Goal: Task Accomplishment & Management: Manage account settings

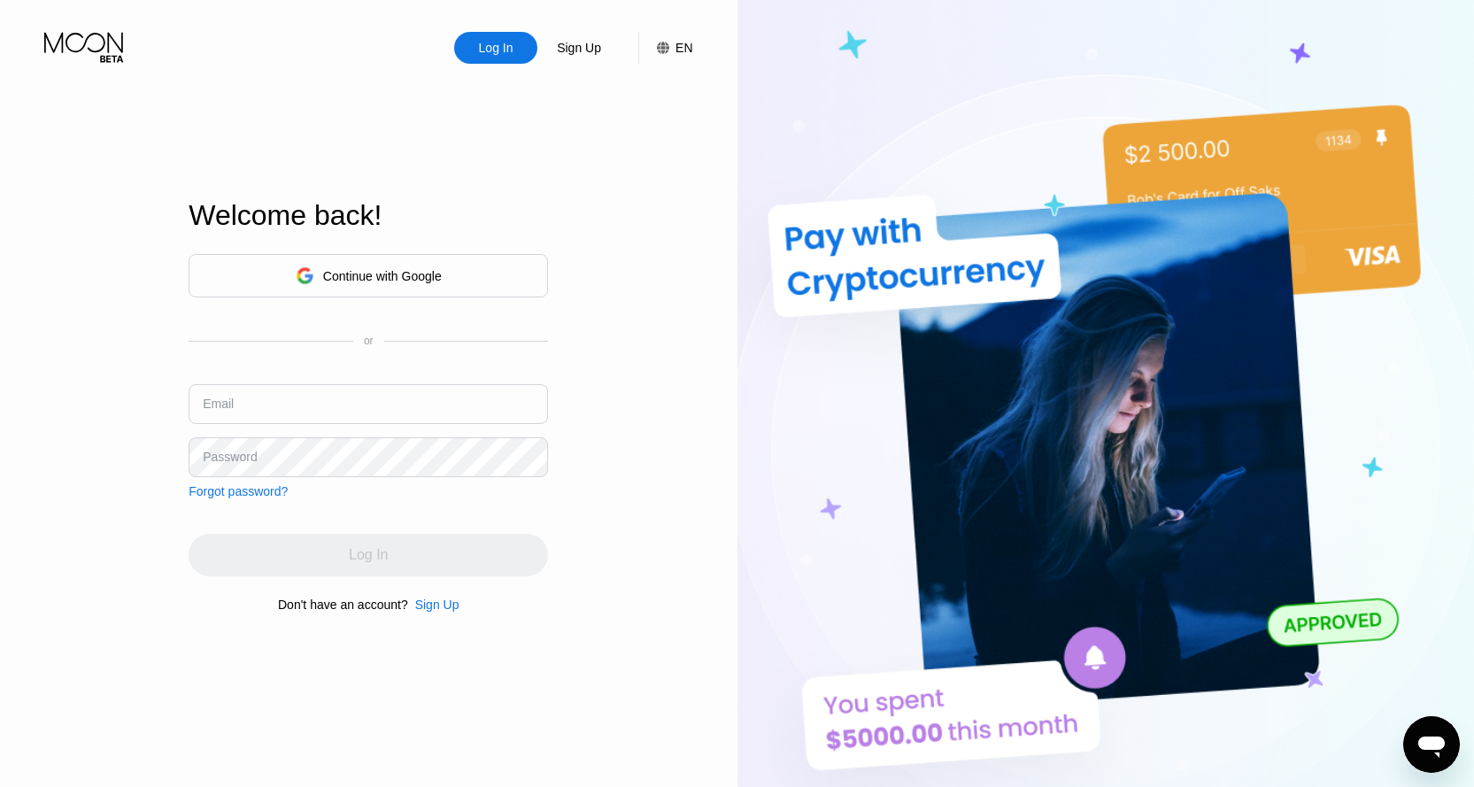
click at [375, 406] on input "text" at bounding box center [368, 404] width 359 height 40
type input "[EMAIL_ADDRESS][DOMAIN_NAME]"
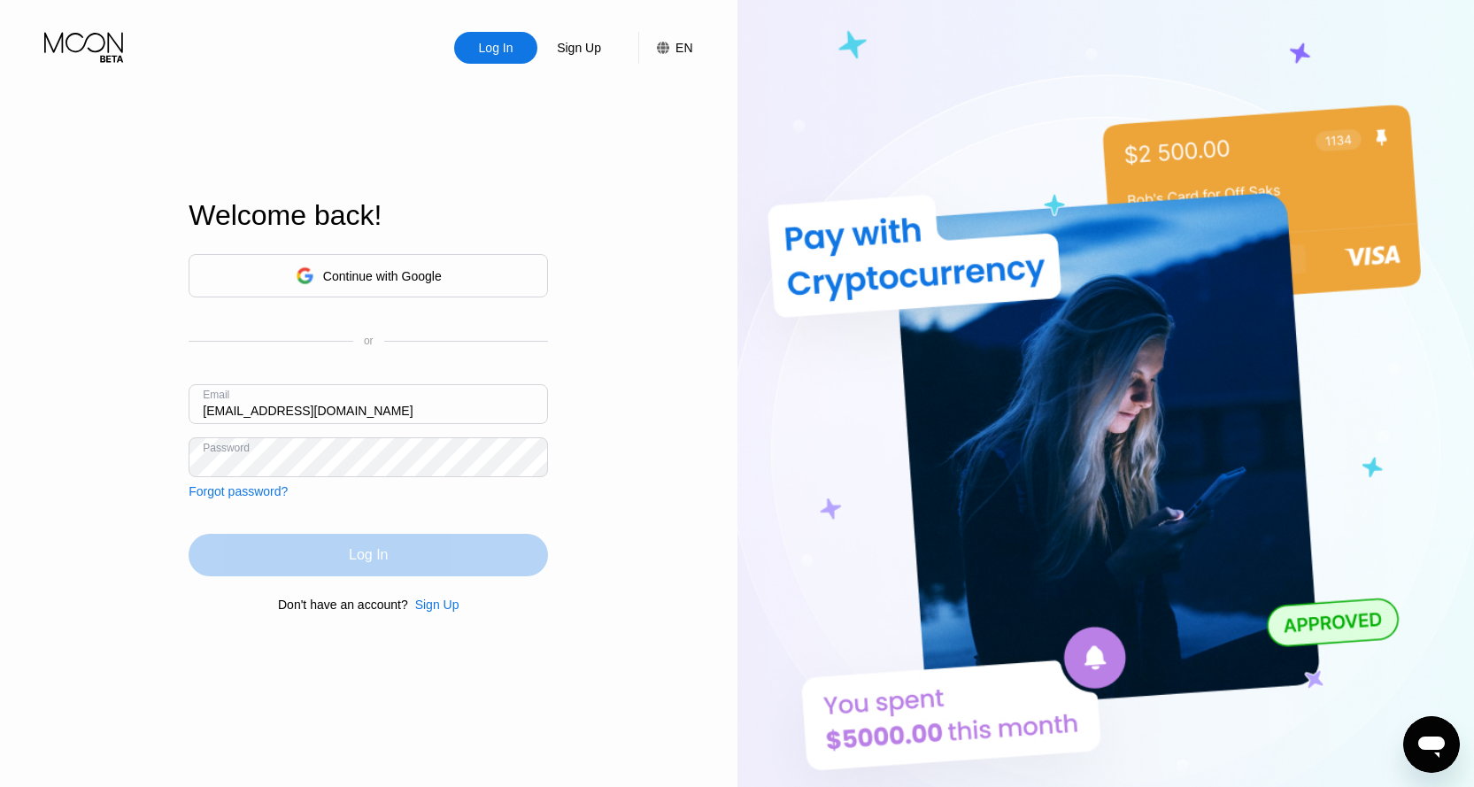
click at [340, 552] on div "Log In" at bounding box center [368, 555] width 359 height 42
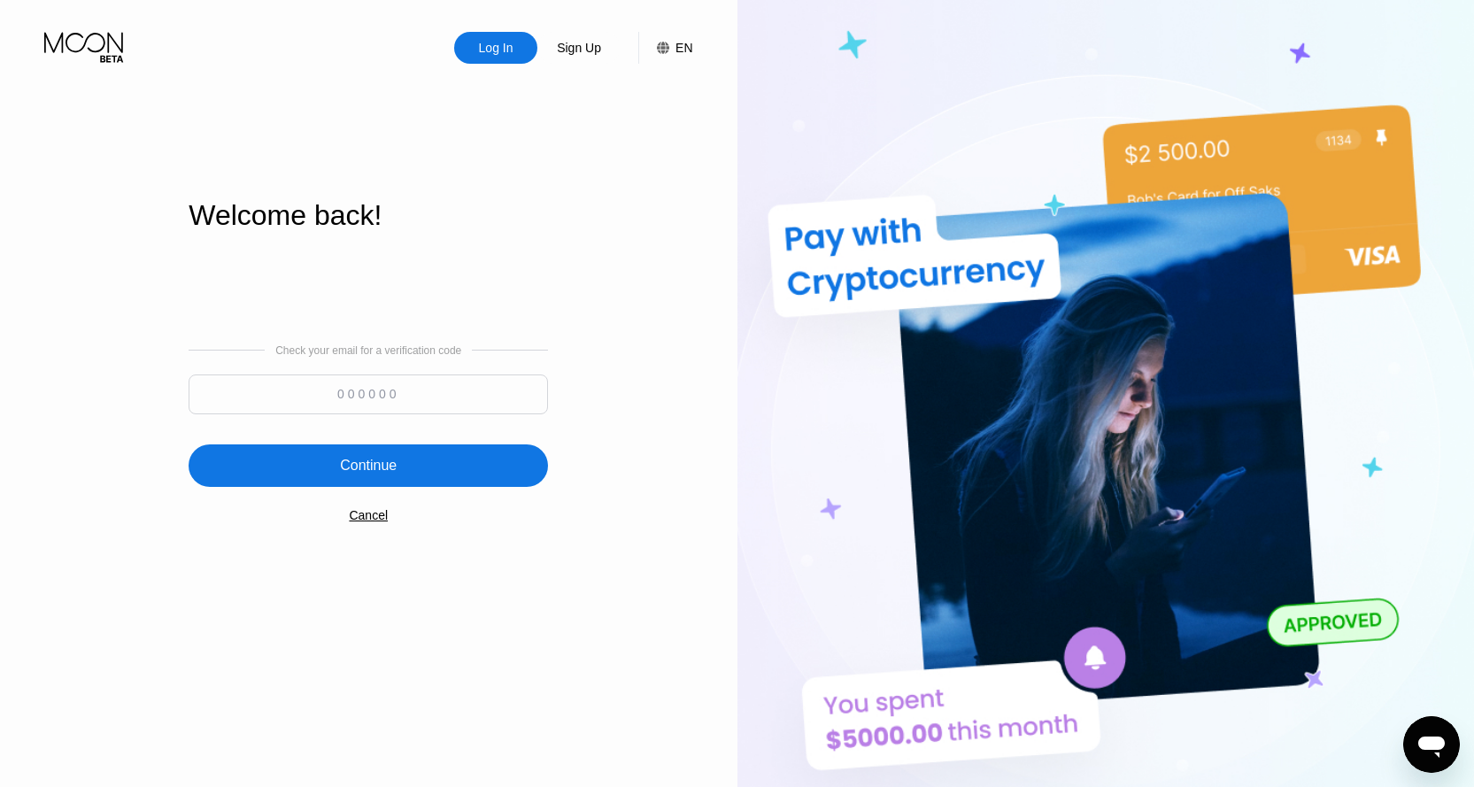
click at [662, 189] on div "Log In Sign Up EN Language Select an item Save Welcome back! Check your email f…" at bounding box center [369, 433] width 738 height 866
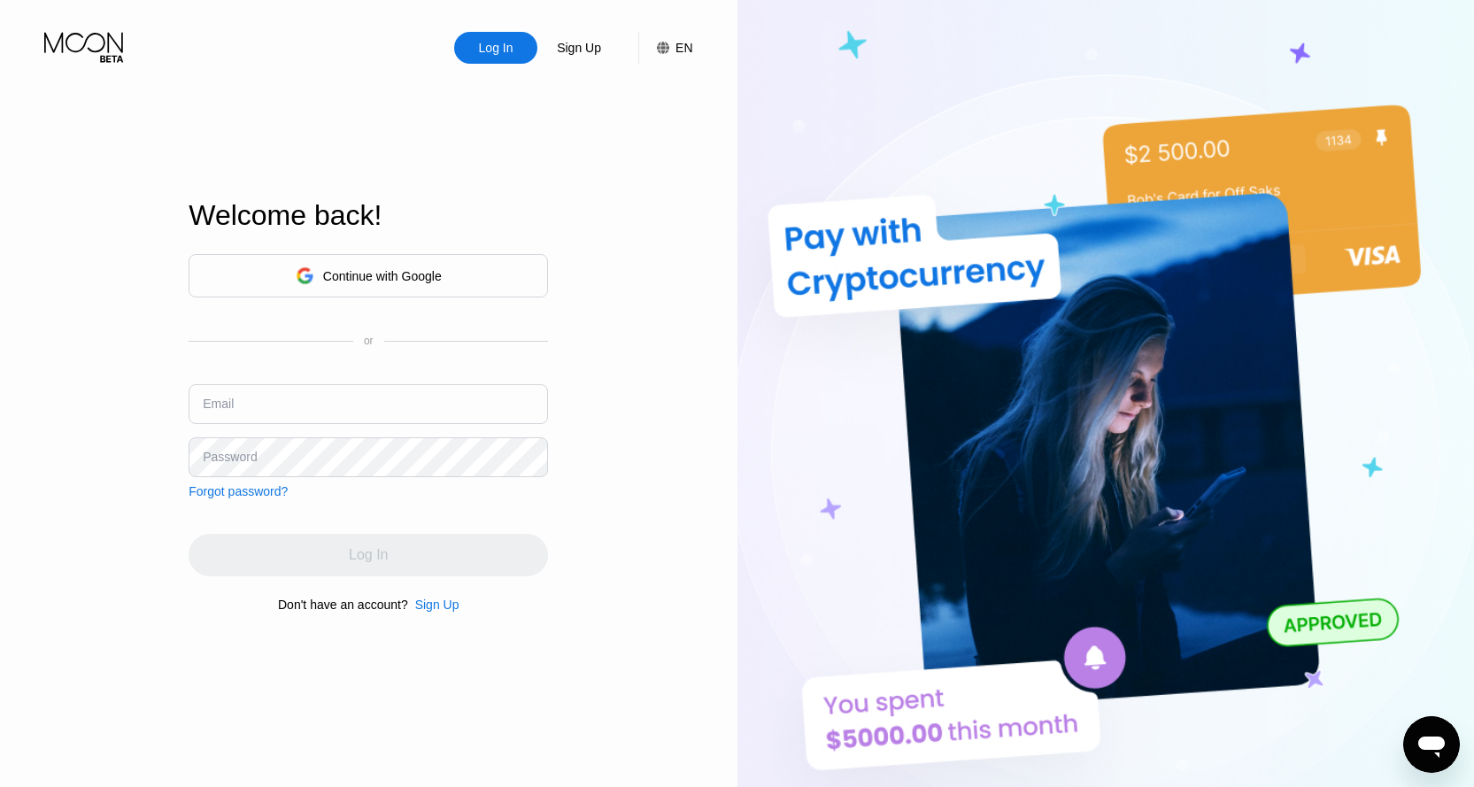
click at [605, 137] on div "Log In Sign Up EN Language Select an item Save Welcome back! Continue with Goog…" at bounding box center [369, 433] width 738 height 866
